Goal: Answer question/provide support

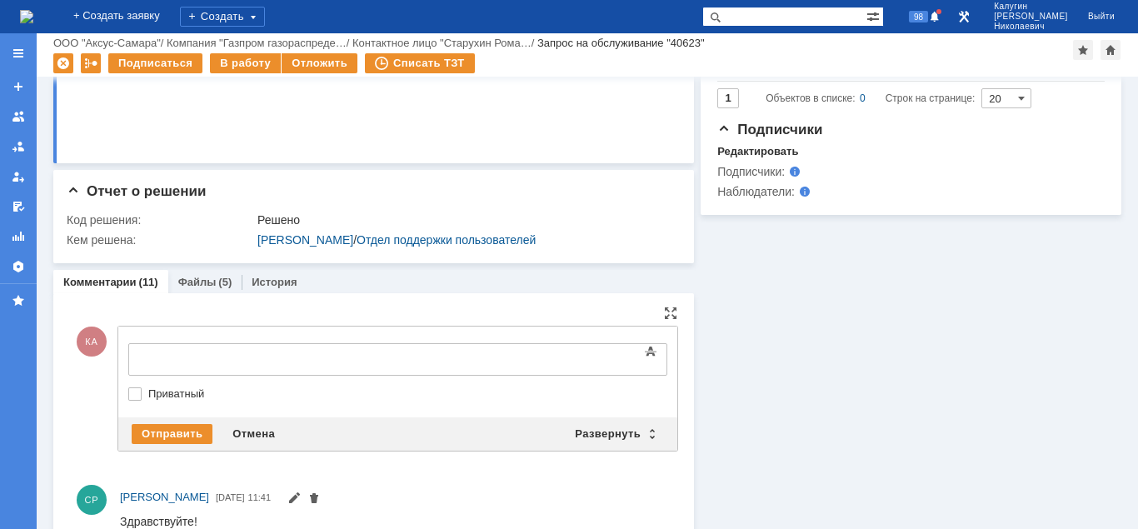
click at [172, 364] on div at bounding box center [264, 357] width 236 height 13
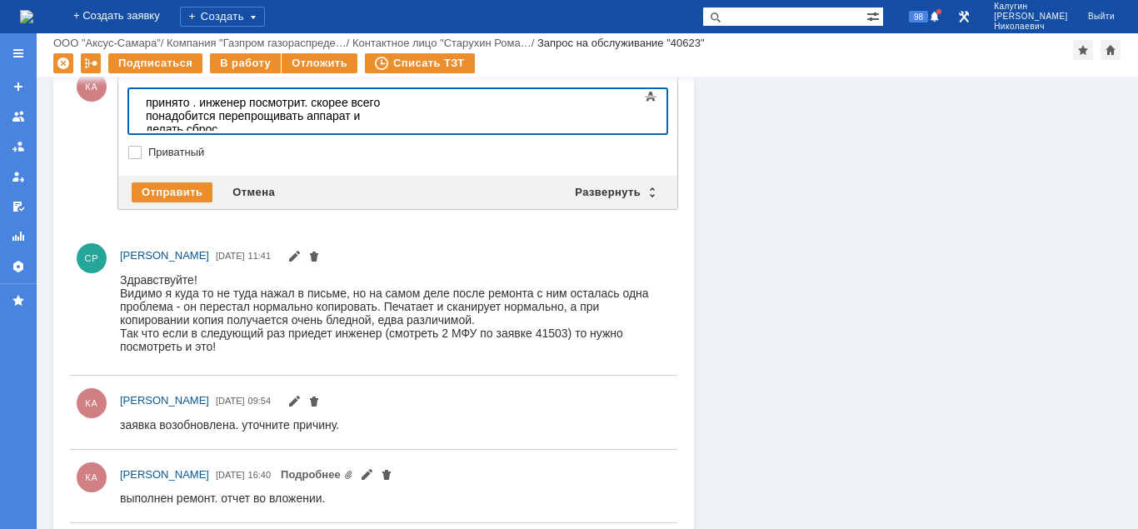
click at [201, 104] on div "принято . инженер посмотрит. скорее всего понадобится перепрощивать аппарат и д…" at bounding box center [264, 116] width 236 height 40
click at [228, 121] on div "принято . инженер посмотрит. скорее всего понадобится перепрощивать аппарат и д…" at bounding box center [264, 116] width 236 height 40
drag, startPoint x: 305, startPoint y: 104, endPoint x: 324, endPoint y: 118, distance: 23.8
click at [324, 118] on div "принято . инженер посмотрит. скорее всего понадобится перепрощивать аппарат и д…" at bounding box center [264, 116] width 236 height 40
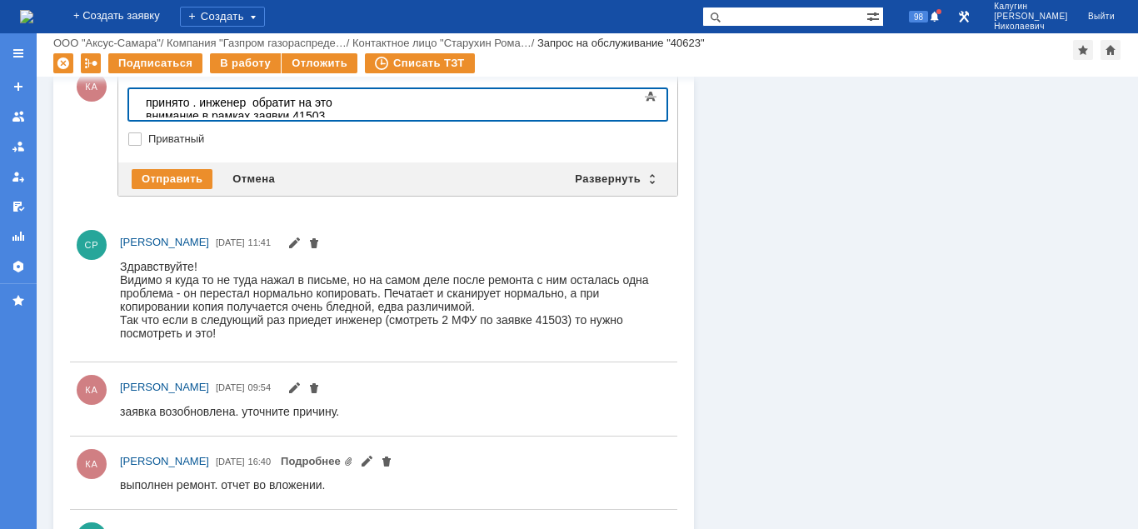
click at [172, 166] on div "Отправить Отмена Развернуть Свернуть" at bounding box center [397, 178] width 559 height 33
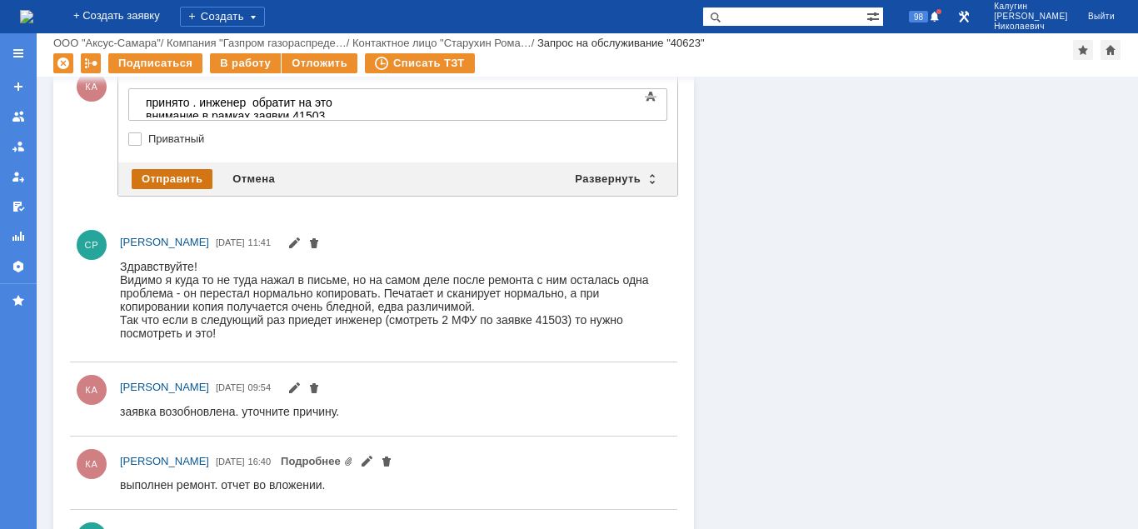
click at [172, 171] on div "Отправить" at bounding box center [172, 179] width 81 height 20
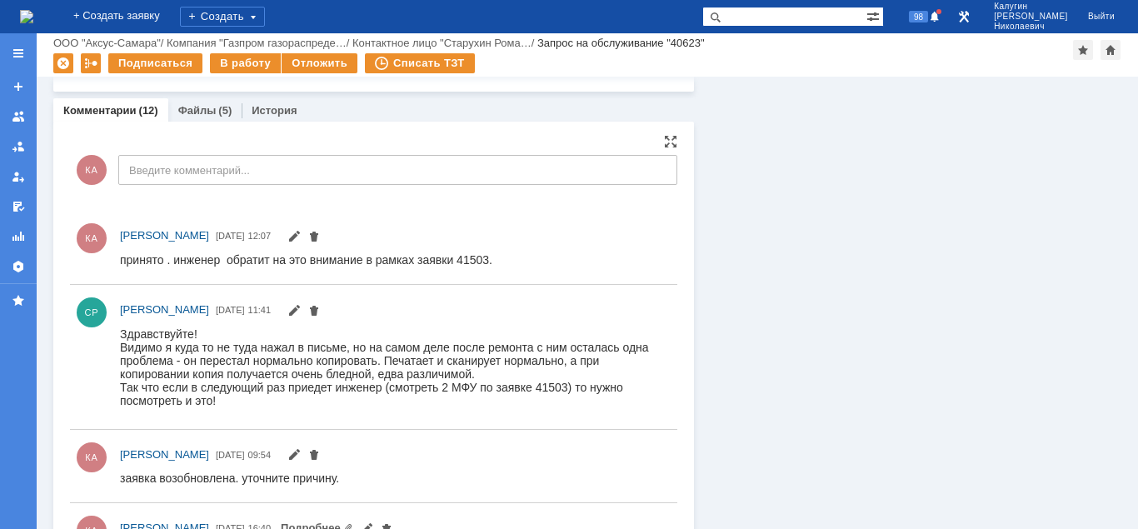
scroll to position [764, 0]
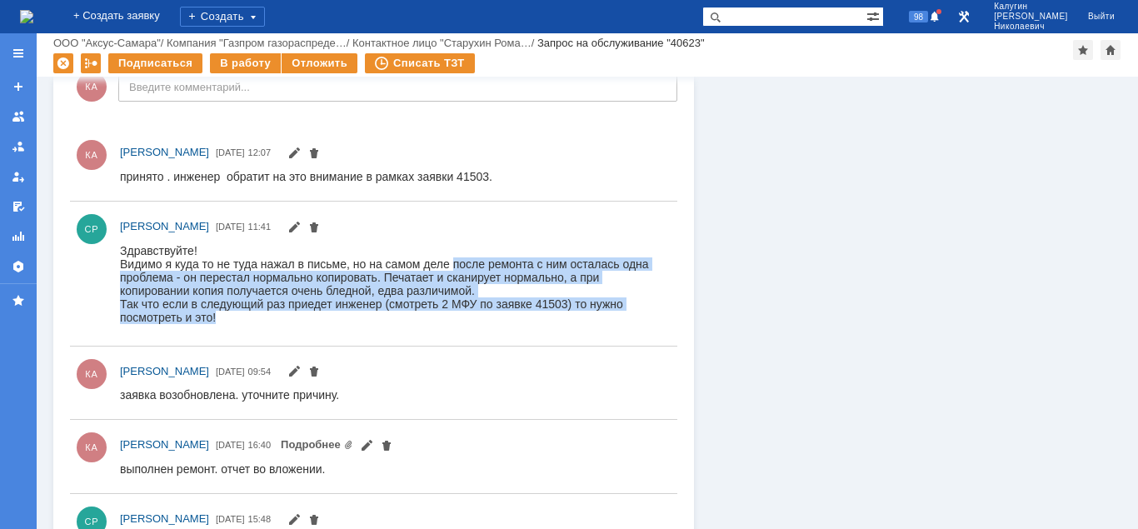
drag, startPoint x: 452, startPoint y: 262, endPoint x: 470, endPoint y: 319, distance: 59.3
click at [470, 319] on div "Здравствуйте! Видимо я куда то не туда нажал в письме, но на самом деле после р…" at bounding box center [395, 283] width 550 height 80
copy div "после ремонта с ним осталась одна проблема - он перестал нормально копировать. …"
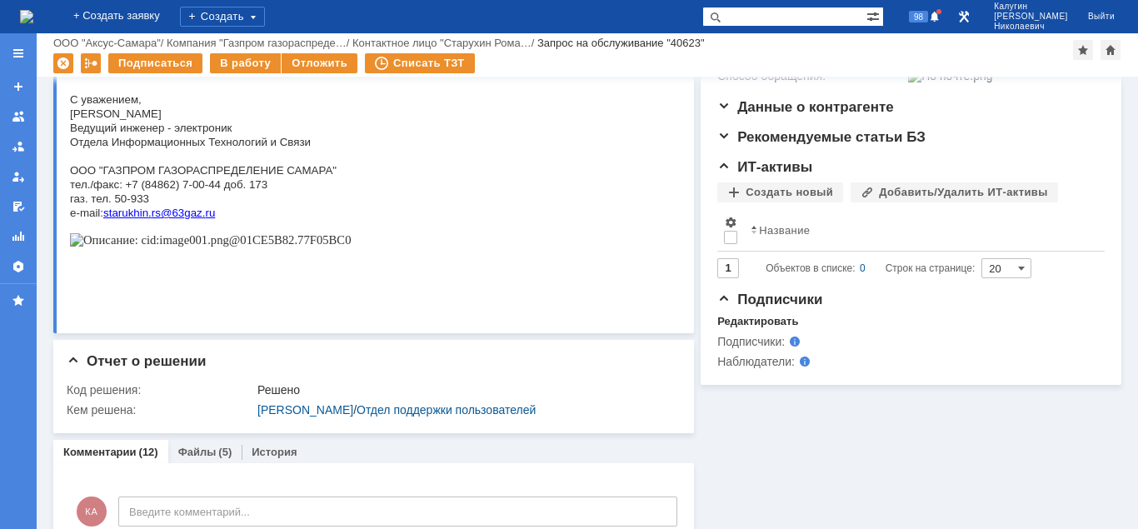
scroll to position [0, 0]
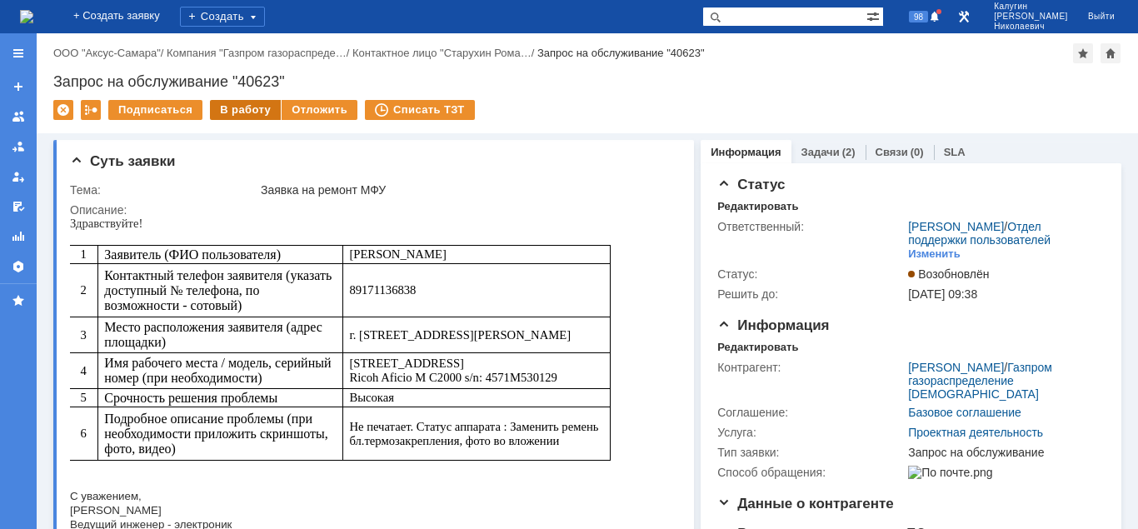
click at [236, 113] on div "В работу" at bounding box center [245, 110] width 71 height 20
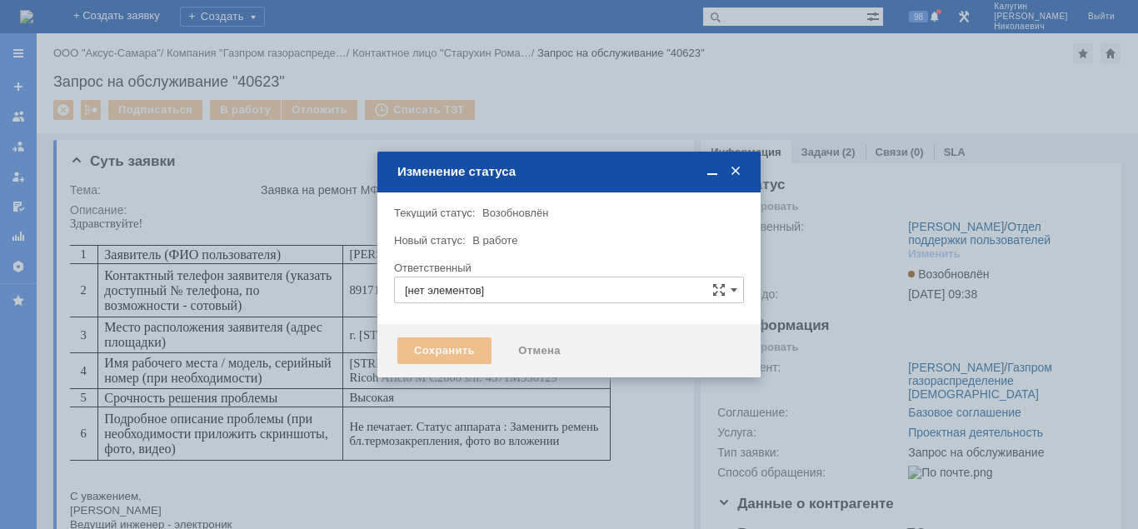
type input "[PERSON_NAME]"
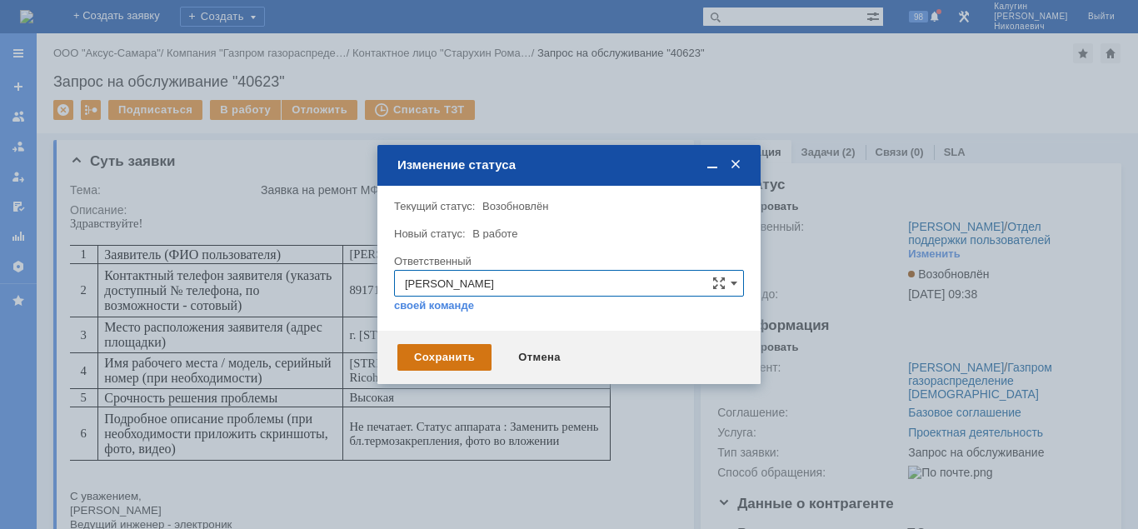
click at [408, 358] on div "Сохранить" at bounding box center [444, 357] width 94 height 27
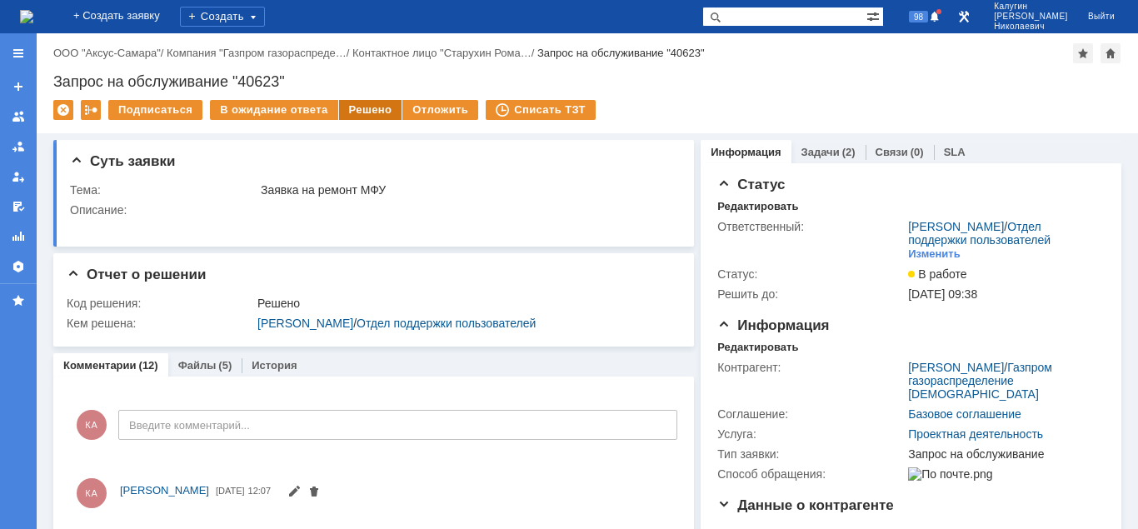
click at [359, 108] on div "Решено" at bounding box center [370, 110] width 63 height 20
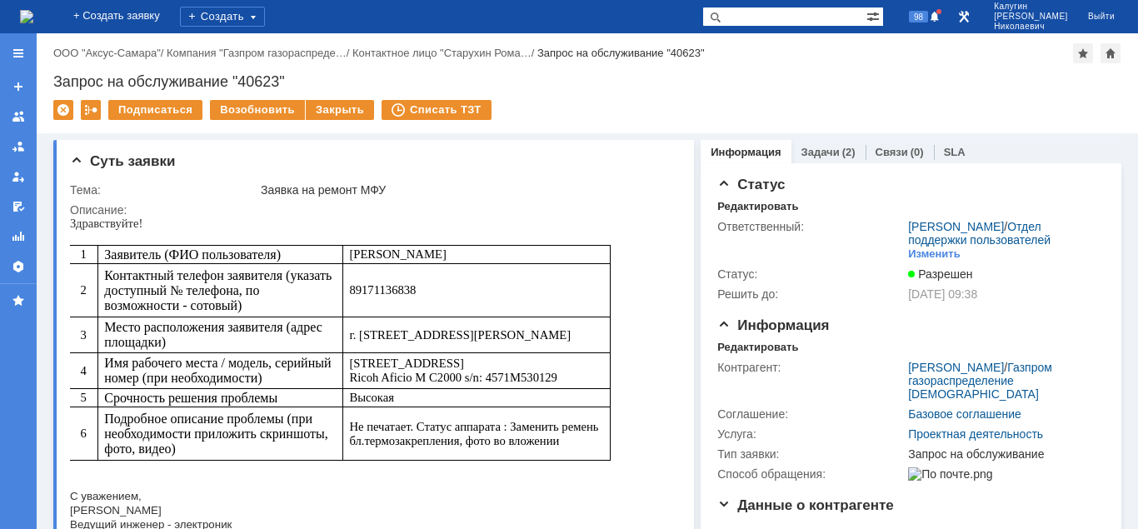
click at [17, 54] on div at bounding box center [18, 53] width 13 height 13
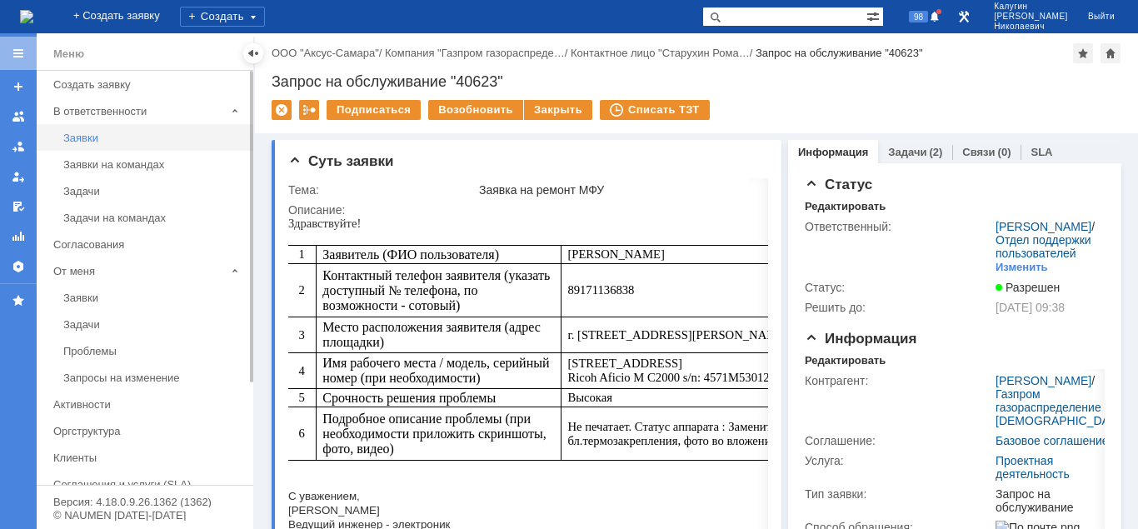
click at [87, 135] on div "Заявки" at bounding box center [153, 138] width 180 height 12
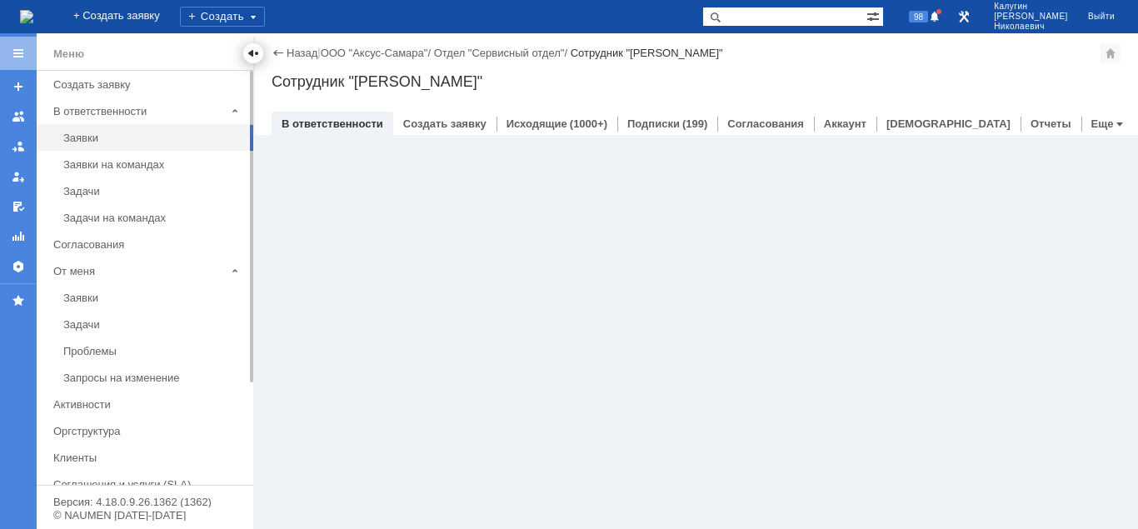
click at [256, 51] on div at bounding box center [252, 53] width 13 height 13
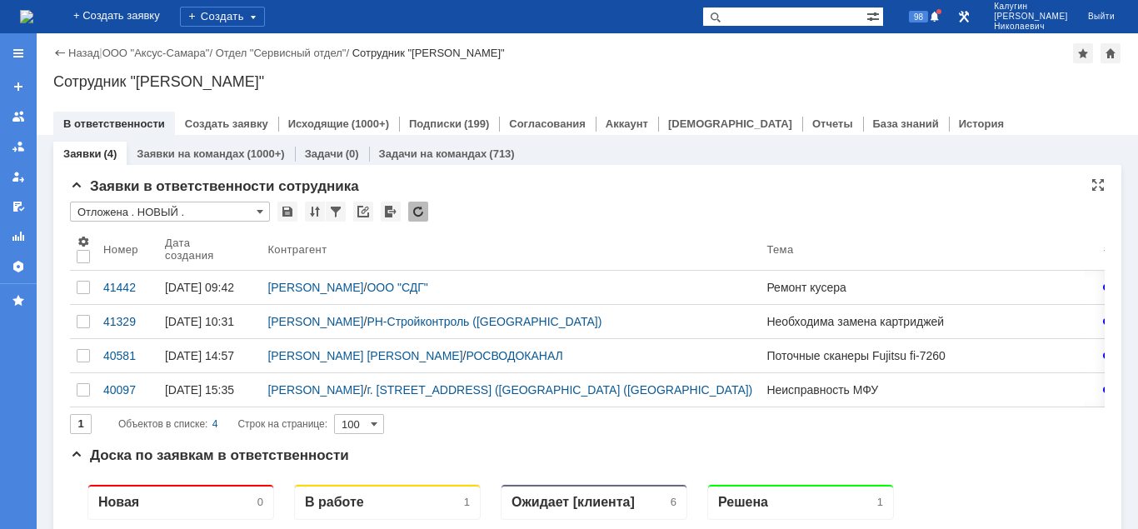
click at [185, 211] on input "Отложена . НОВЫЙ ." at bounding box center [170, 212] width 200 height 20
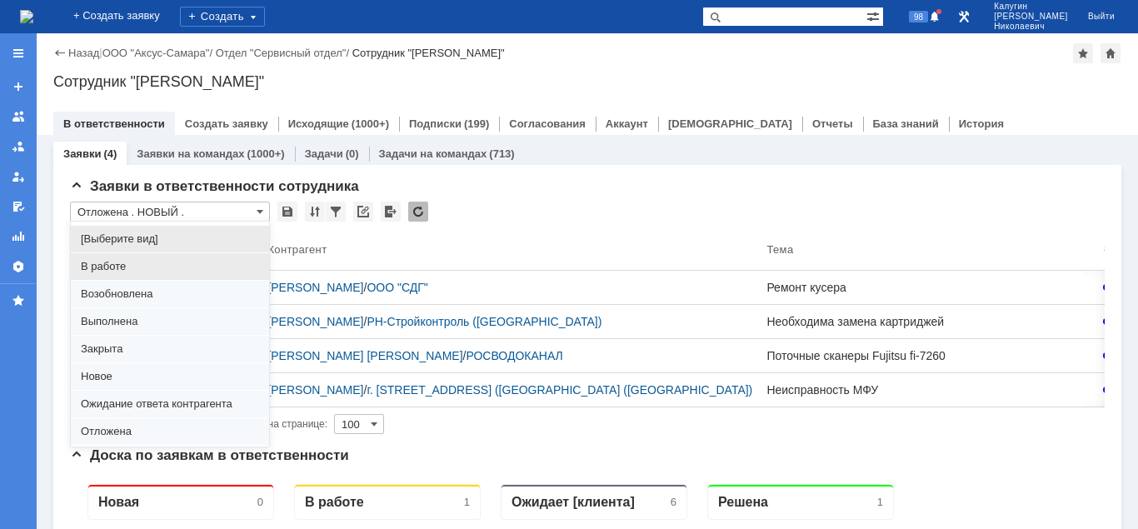
click at [102, 266] on span "В работе" at bounding box center [170, 266] width 178 height 13
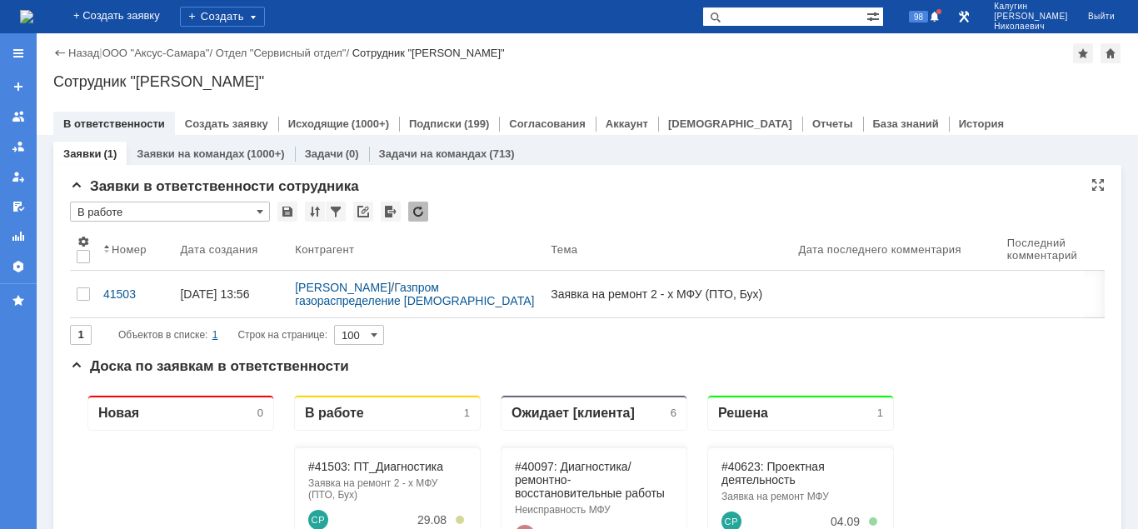
type input "В работе"
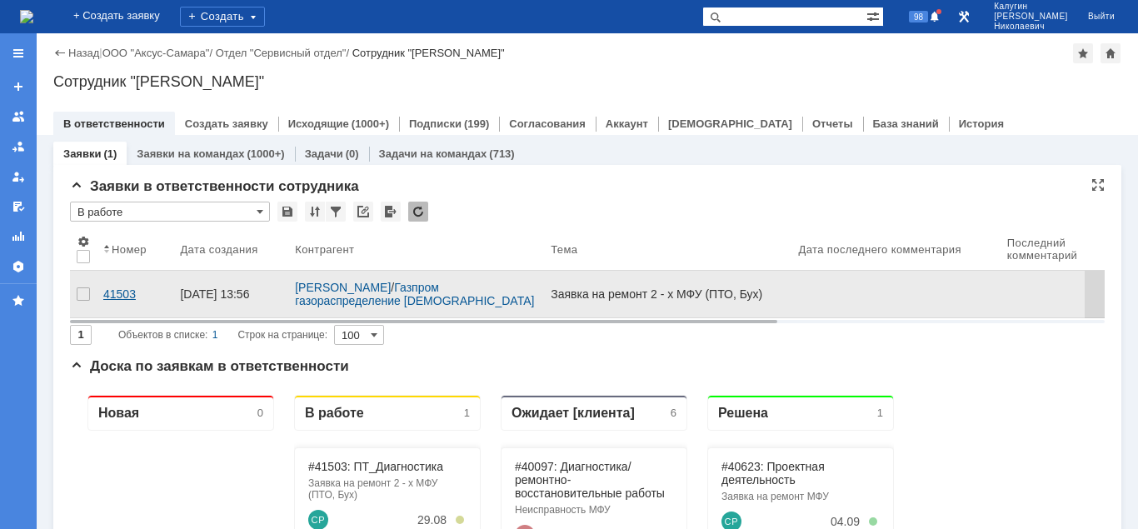
click at [116, 287] on div "41503" at bounding box center [134, 293] width 63 height 13
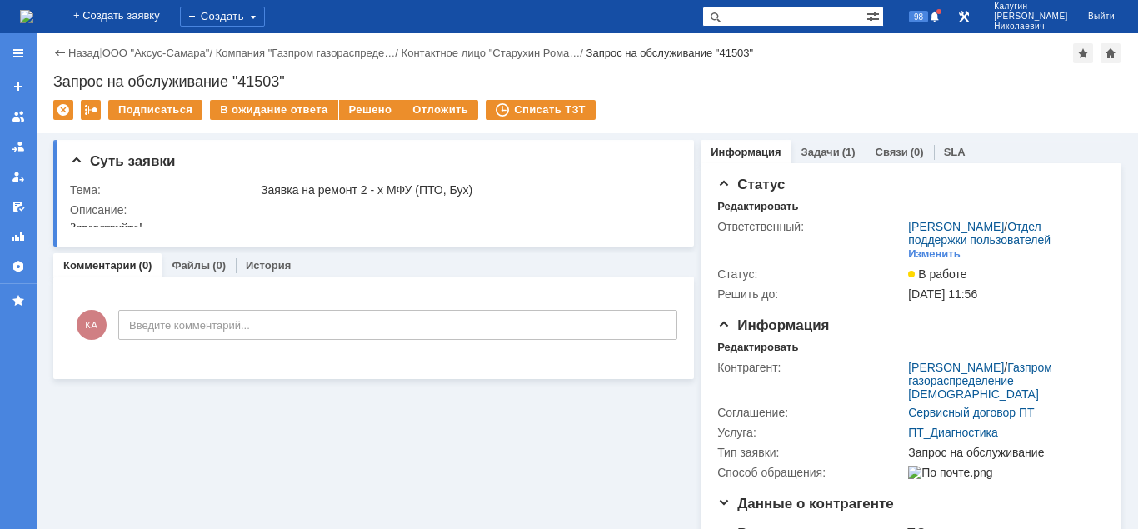
click at [817, 142] on div "Задачи (1)" at bounding box center [828, 152] width 74 height 24
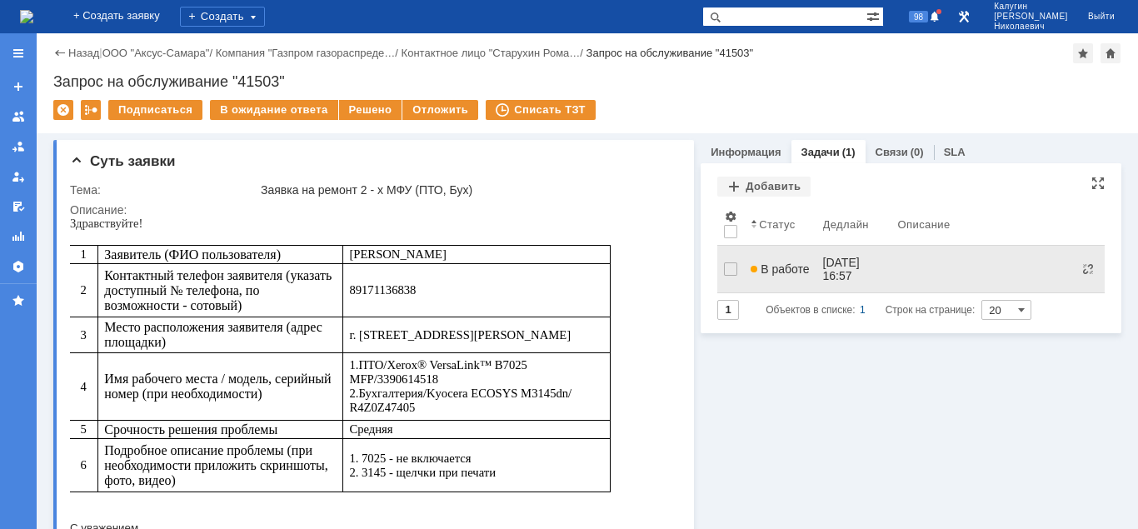
click at [779, 263] on span "В работе" at bounding box center [779, 268] width 58 height 13
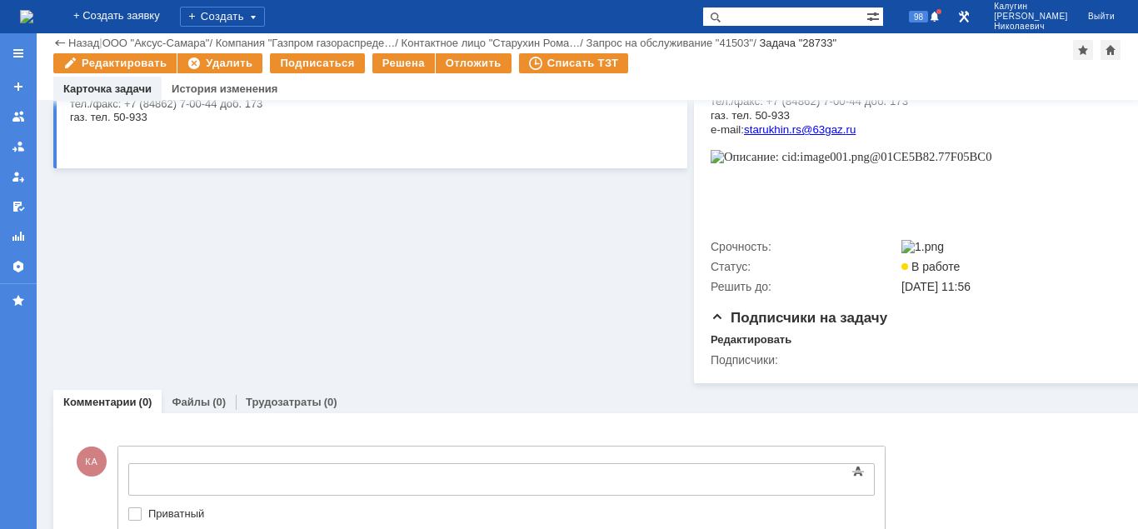
click at [167, 470] on body at bounding box center [264, 478] width 250 height 28
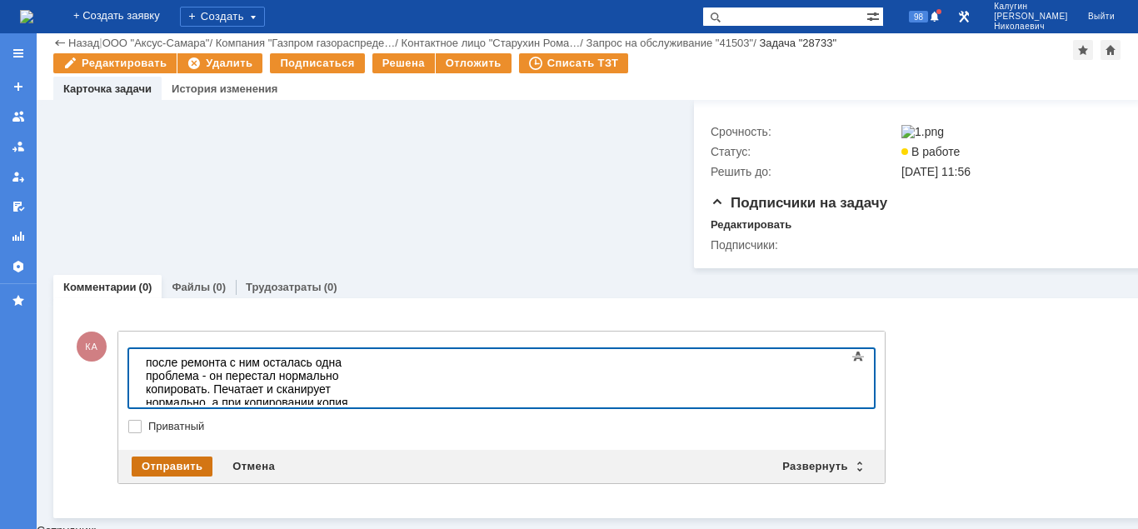
click at [164, 471] on div "Отправить" at bounding box center [172, 466] width 81 height 20
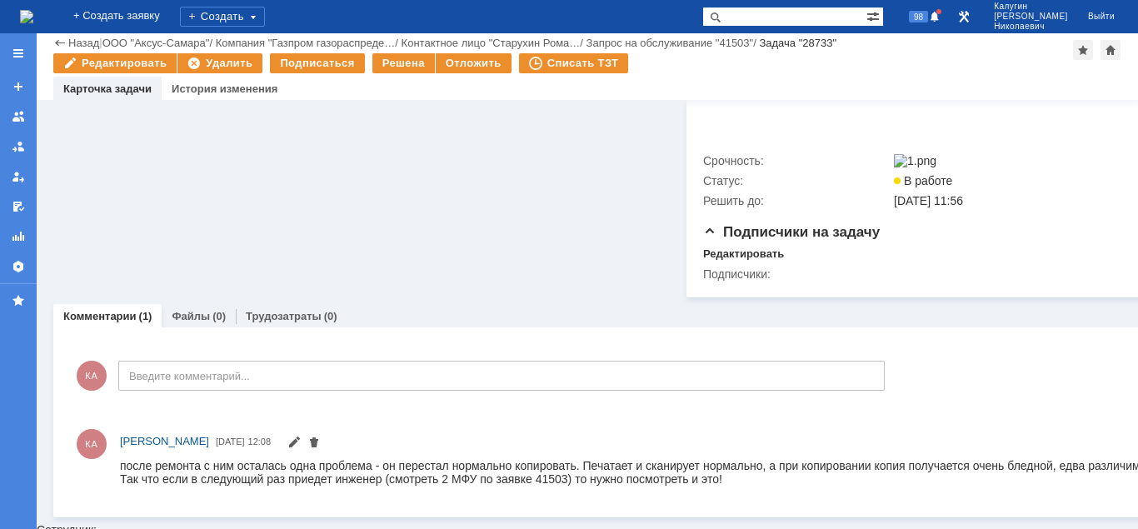
scroll to position [696, 0]
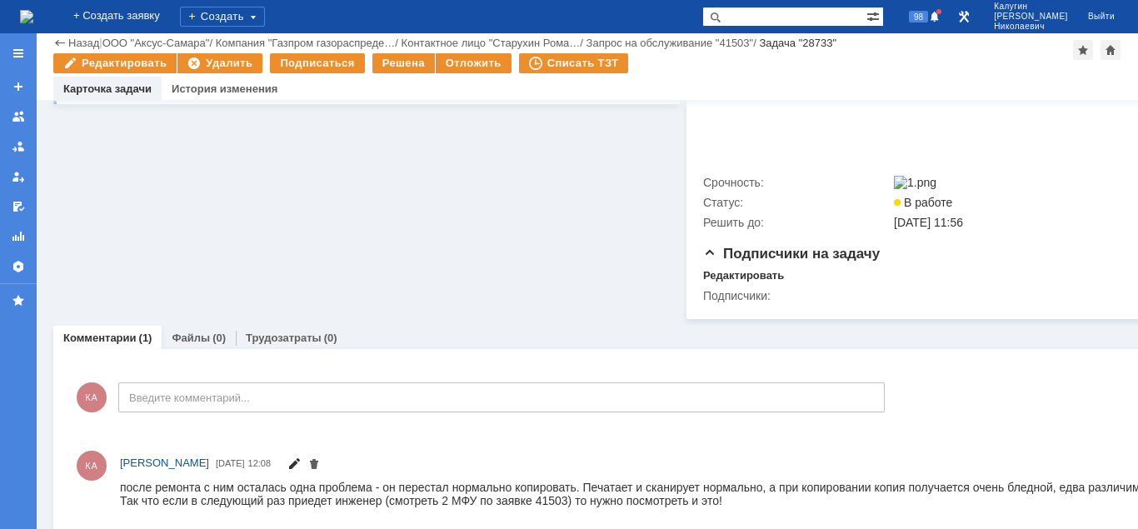
click at [301, 470] on span at bounding box center [293, 465] width 13 height 13
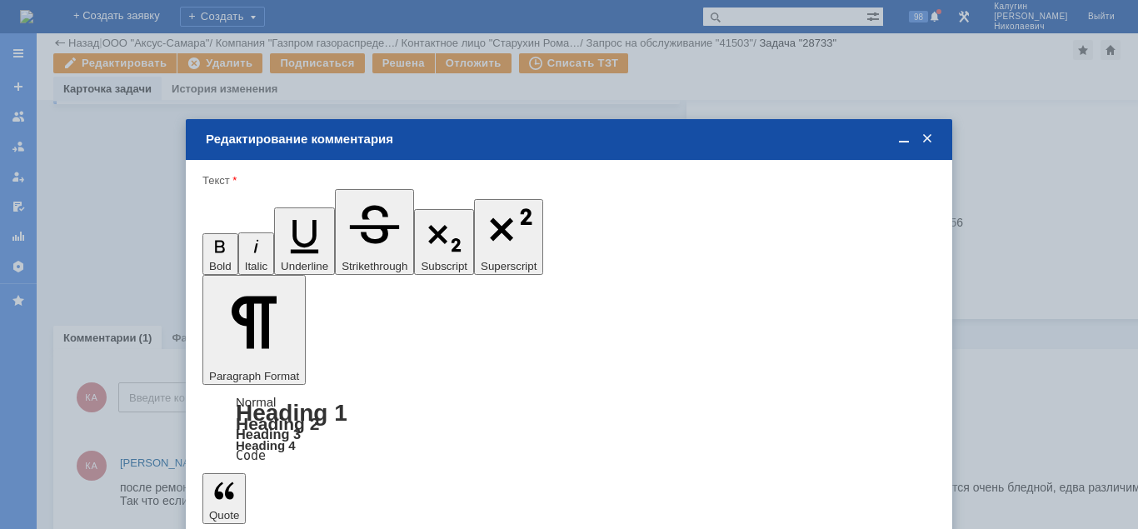
scroll to position [0, 0]
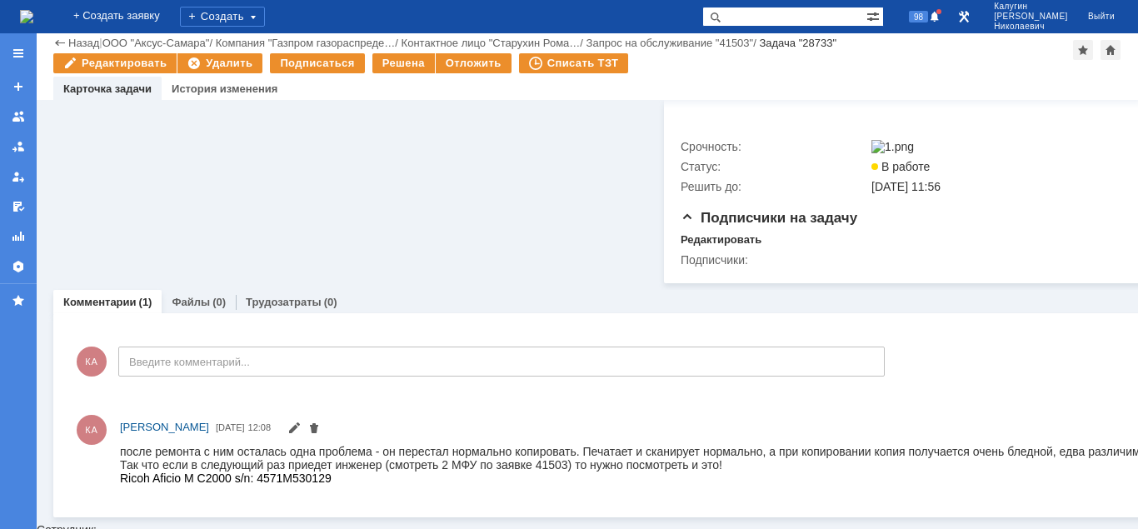
scroll to position [696, 0]
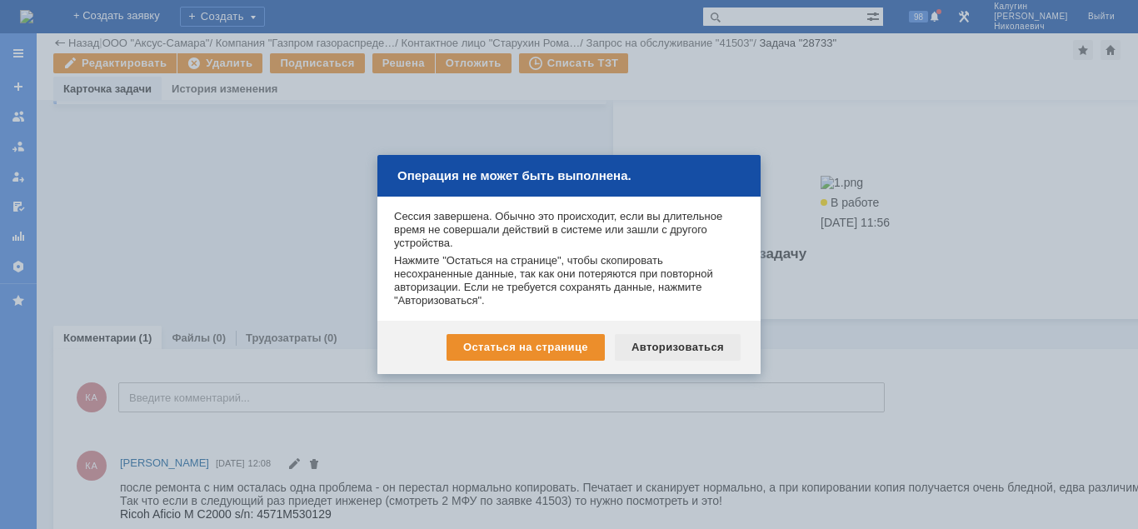
click at [670, 353] on div "Авторизоваться" at bounding box center [678, 347] width 126 height 27
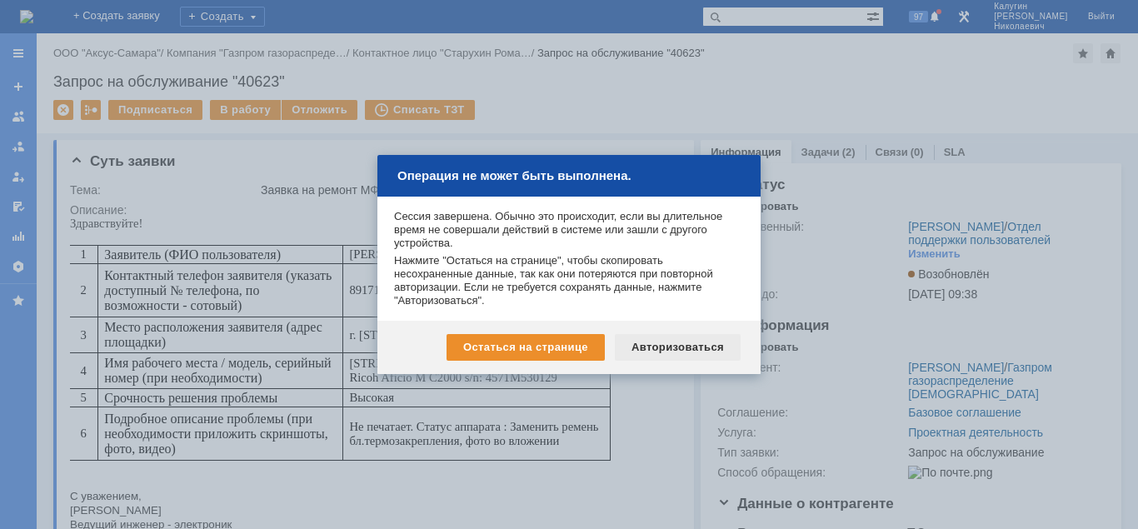
click at [665, 350] on div "Авторизоваться" at bounding box center [678, 347] width 126 height 27
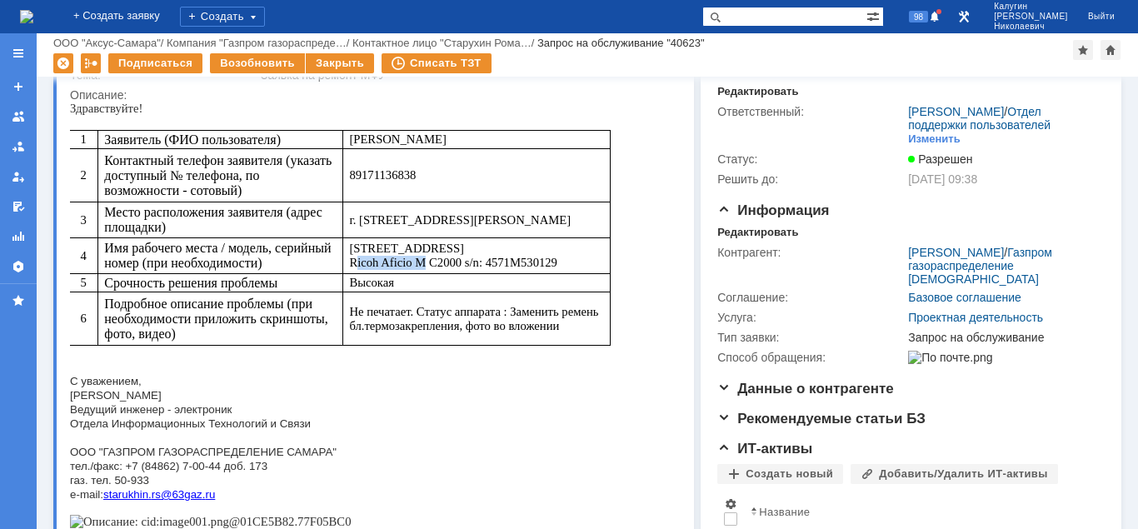
drag, startPoint x: 356, startPoint y: 266, endPoint x: 570, endPoint y: 261, distance: 213.3
click at [570, 261] on p "Большая Переговорная, 2 этаж Ricoh Aficio M C2000 s/n: 4571M530129" at bounding box center [476, 255] width 255 height 28
